Goal: Information Seeking & Learning: Find specific fact

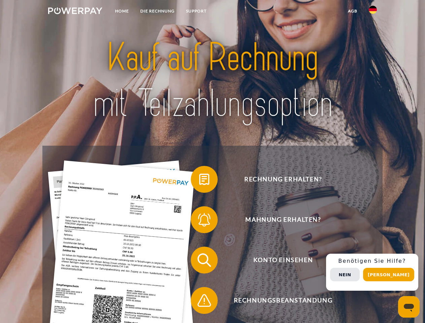
click at [75, 12] on img at bounding box center [75, 10] width 54 height 7
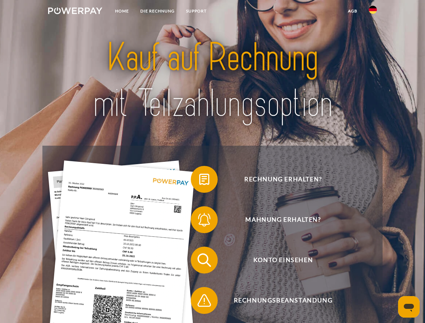
click at [373, 12] on img at bounding box center [372, 10] width 8 height 8
click at [352, 11] on link "agb" at bounding box center [352, 11] width 21 height 12
click at [199, 181] on span at bounding box center [194, 179] width 34 height 34
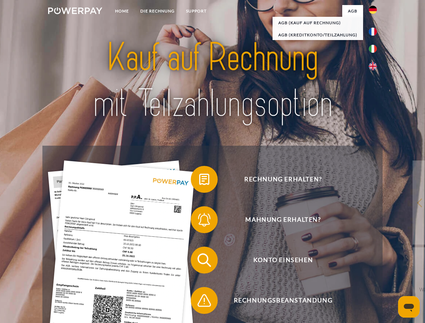
click at [199, 221] on span at bounding box center [194, 220] width 34 height 34
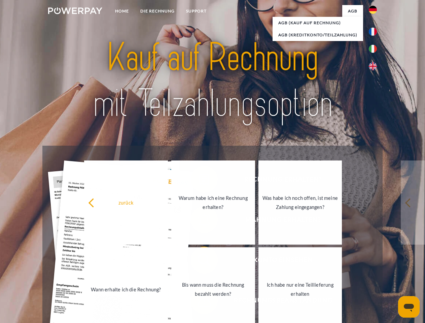
click at [199, 261] on link "Bis wann muss die Rechnung bezahlt werden?" at bounding box center [213, 289] width 84 height 84
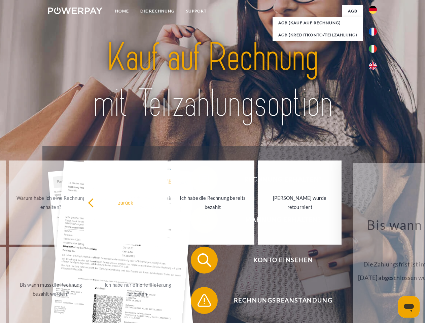
click at [199, 302] on span at bounding box center [194, 300] width 34 height 34
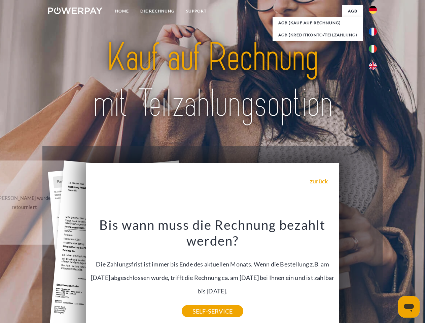
click at [374, 272] on div "Rechnung erhalten? Mahnung erhalten? Konto einsehen" at bounding box center [212, 280] width 340 height 269
